Goal: Entertainment & Leisure: Consume media (video, audio)

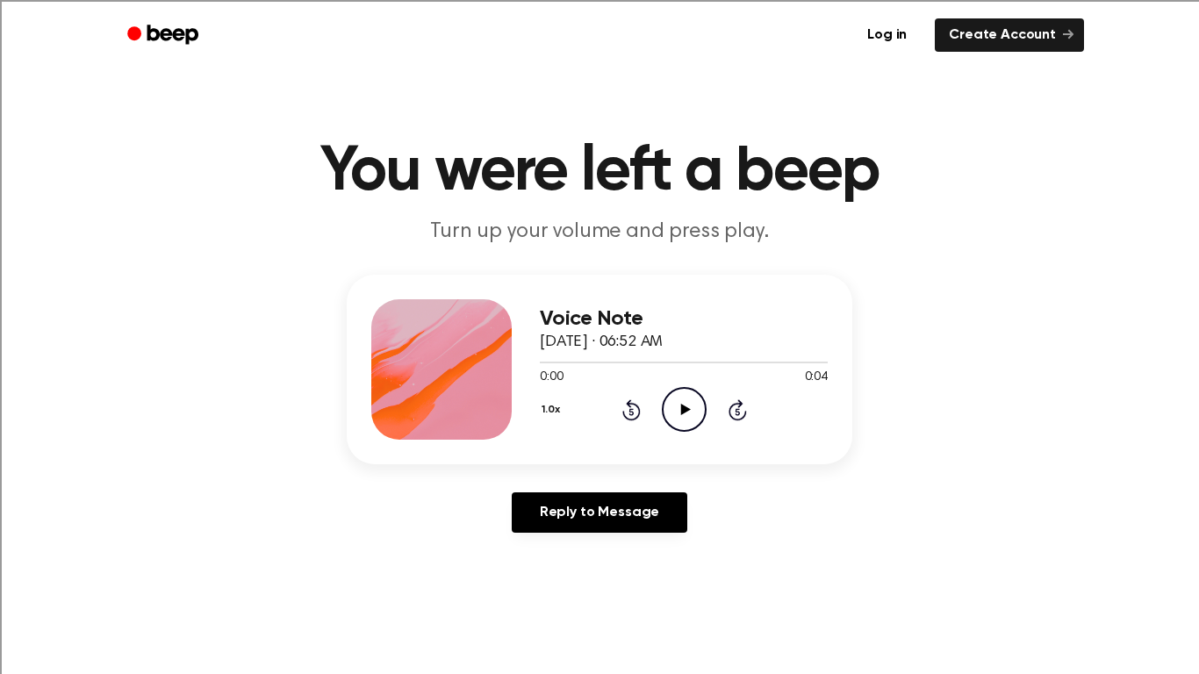
click at [689, 408] on icon "Play Audio" at bounding box center [684, 409] width 45 height 45
click at [688, 412] on icon "Play Audio" at bounding box center [684, 409] width 45 height 45
click at [697, 398] on icon "Play Audio" at bounding box center [684, 409] width 45 height 45
